Goal: Task Accomplishment & Management: Use online tool/utility

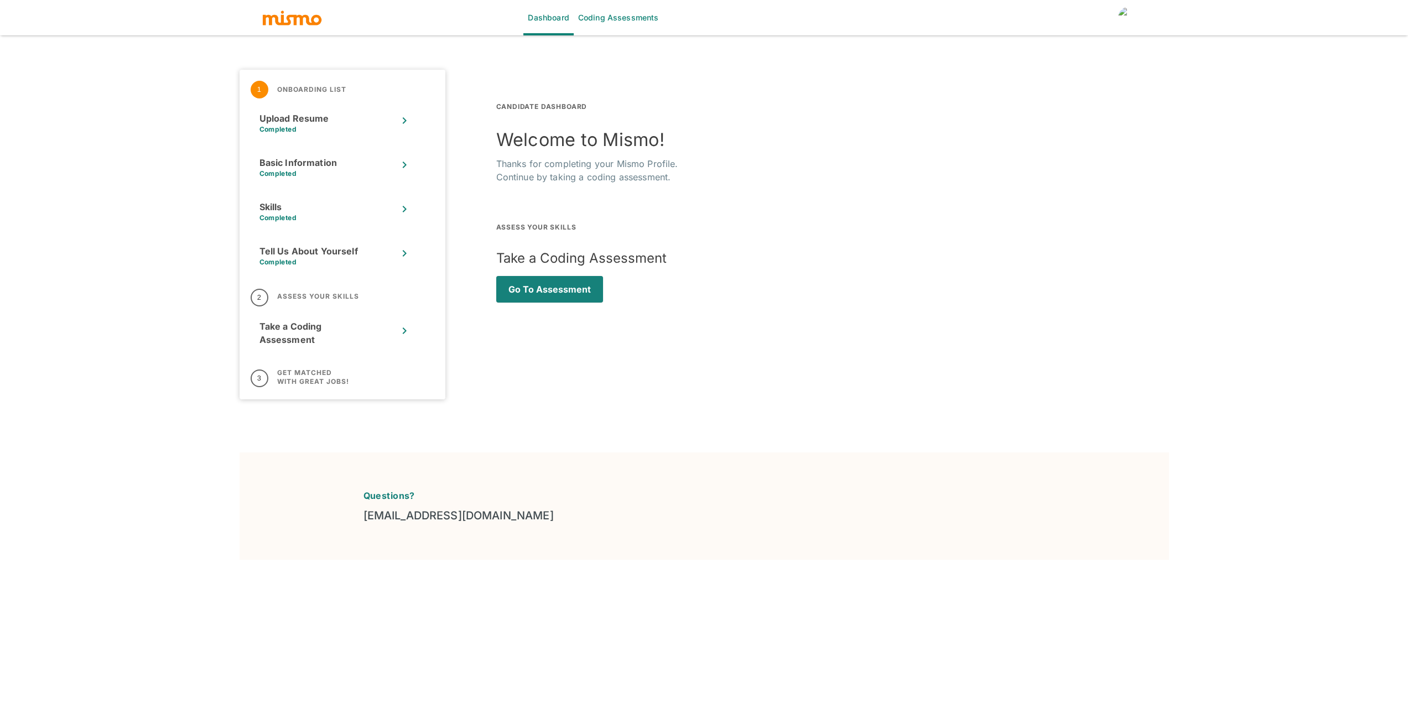
click at [608, 13] on link "Coding Assessments" at bounding box center [619, 17] width 90 height 35
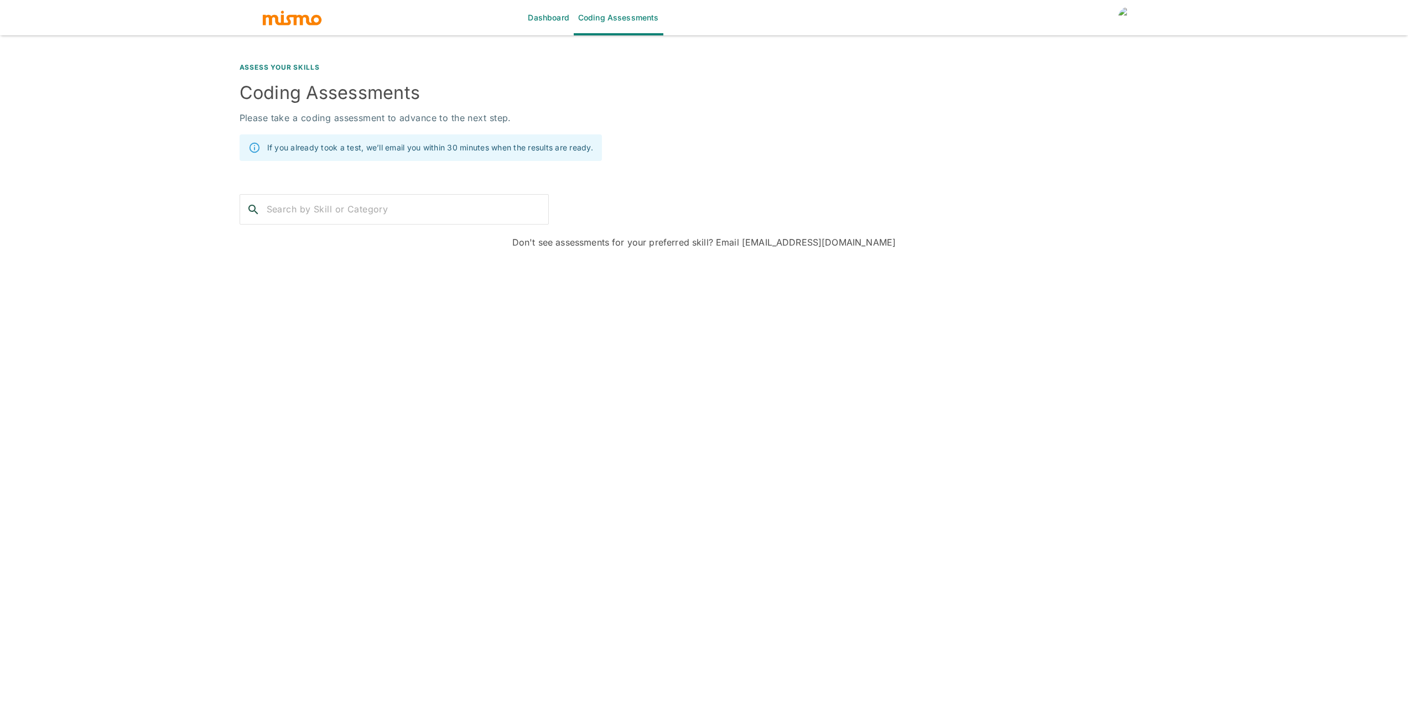
click at [546, 17] on link "Dashboard" at bounding box center [548, 17] width 50 height 35
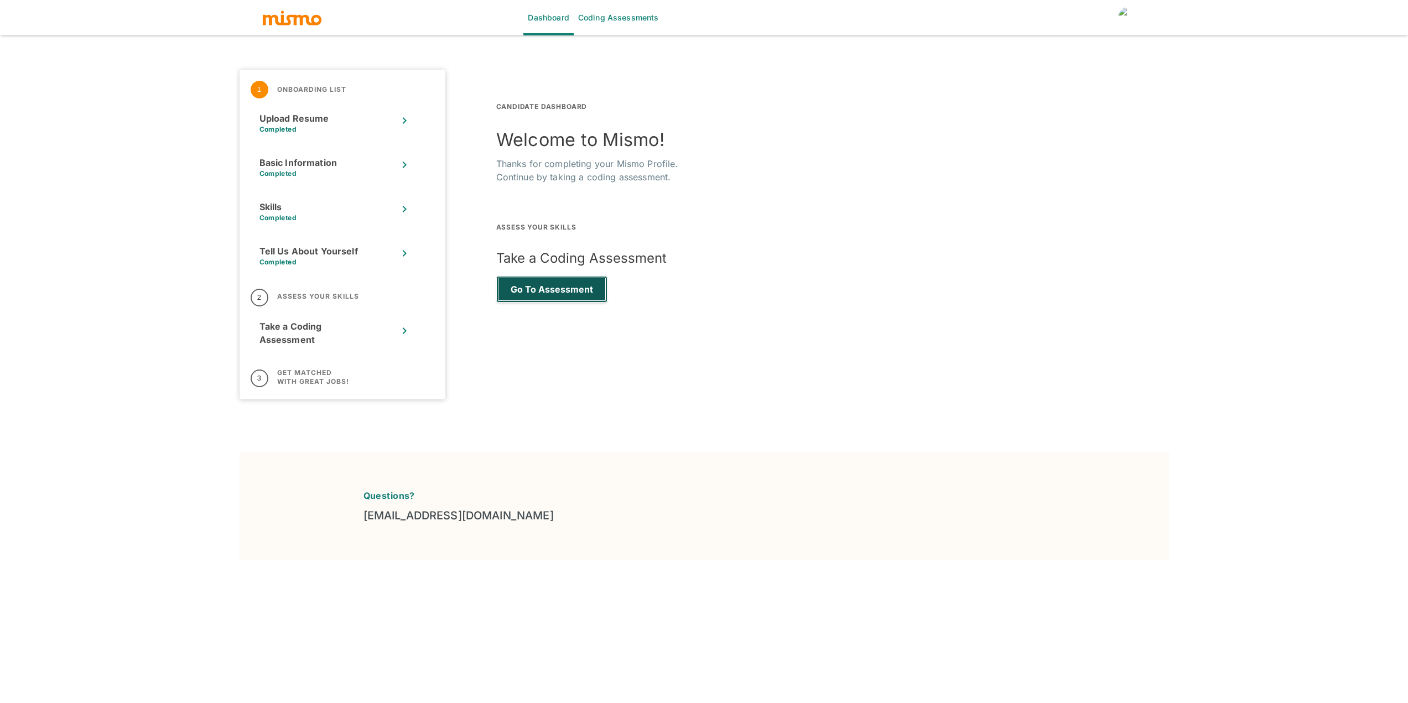
click at [553, 291] on button "Go to Assessment" at bounding box center [551, 289] width 111 height 27
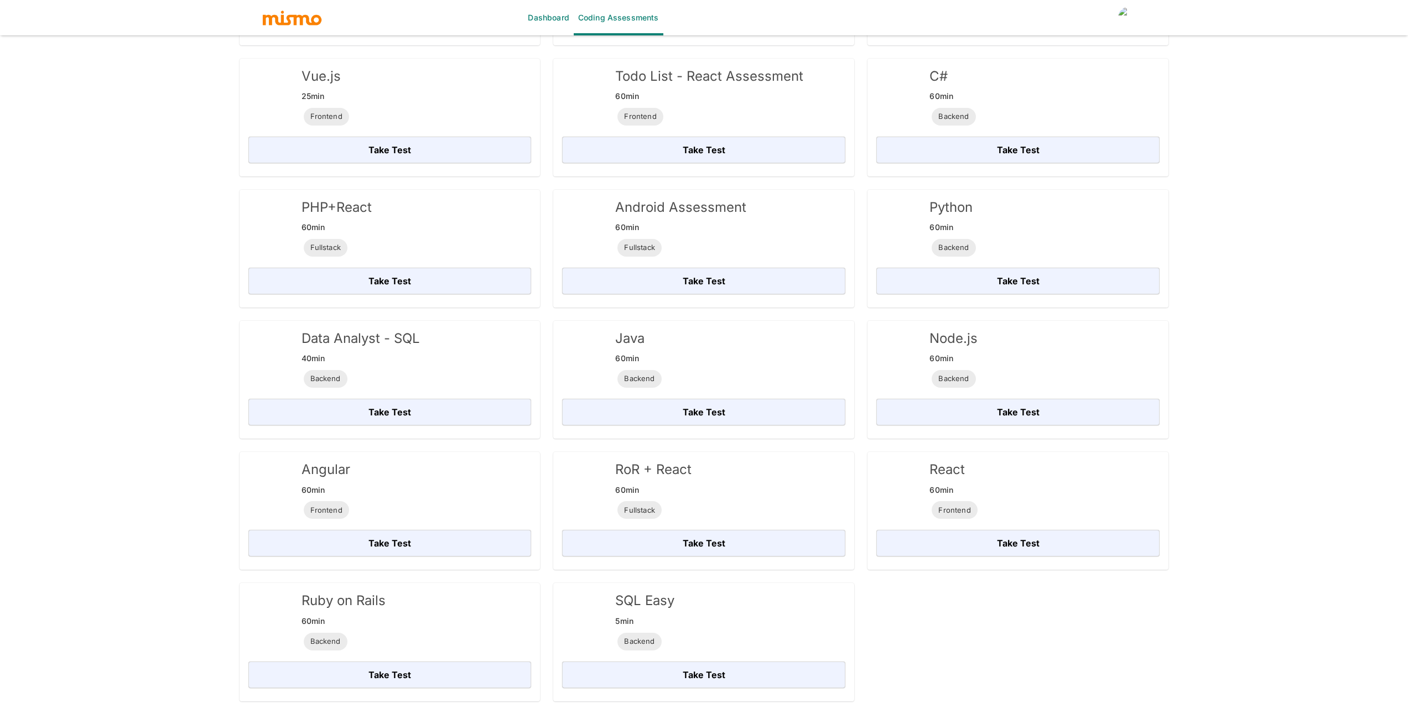
scroll to position [1389, 0]
